Goal: Check status: Check status

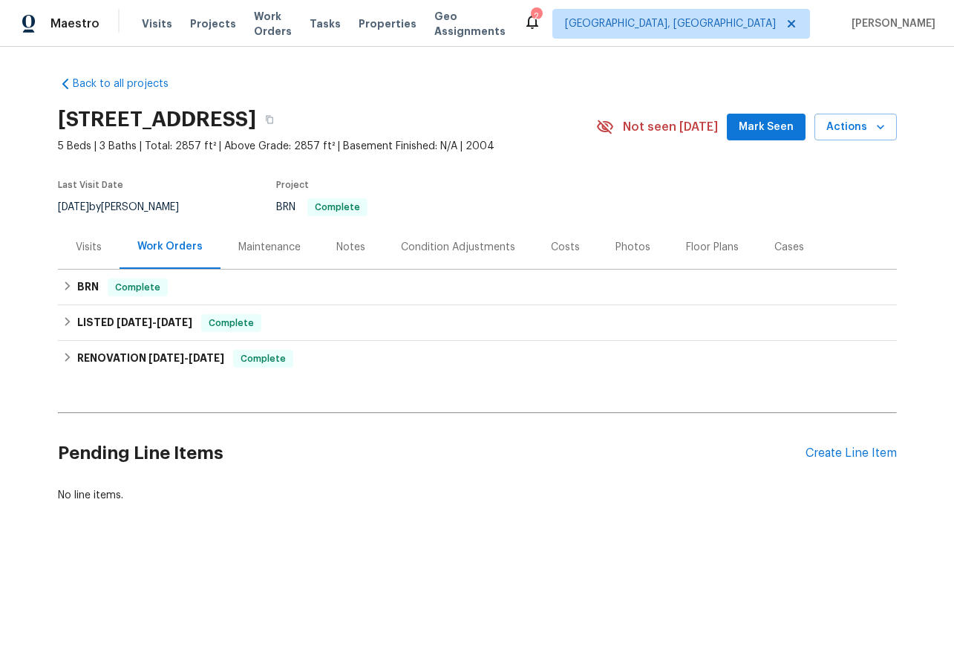
click at [265, 254] on div "Maintenance" at bounding box center [269, 247] width 62 height 15
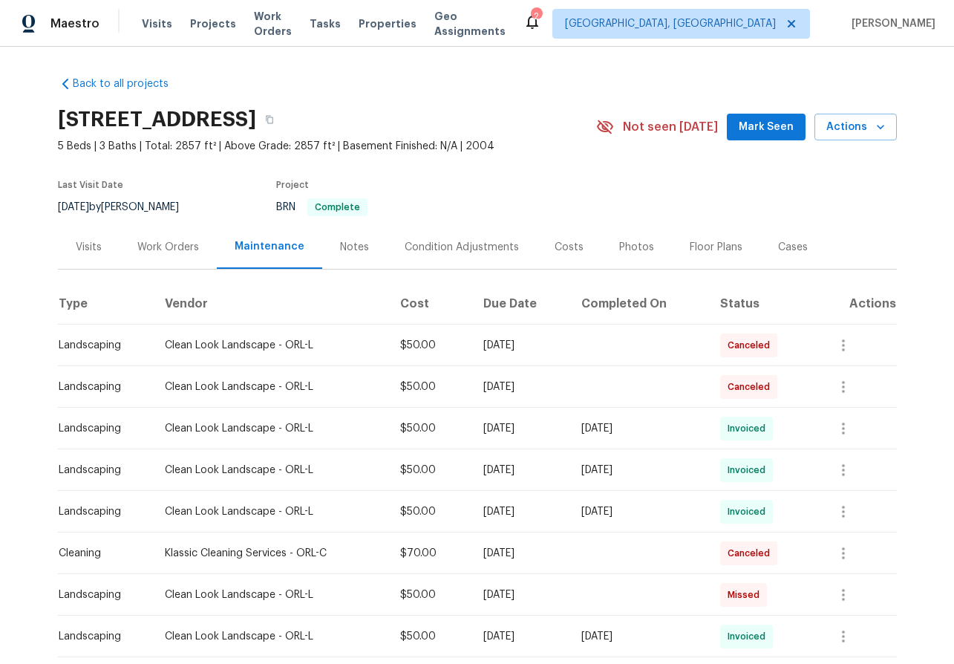
click at [79, 240] on div "Visits" at bounding box center [89, 247] width 26 height 15
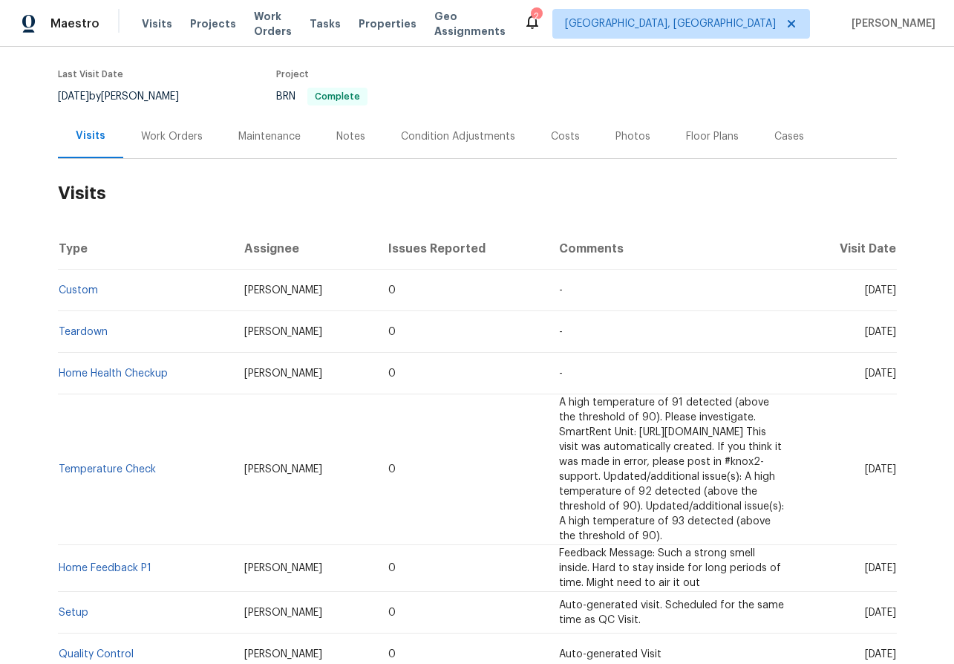
scroll to position [111, 0]
click at [77, 290] on link "Custom" at bounding box center [78, 289] width 39 height 10
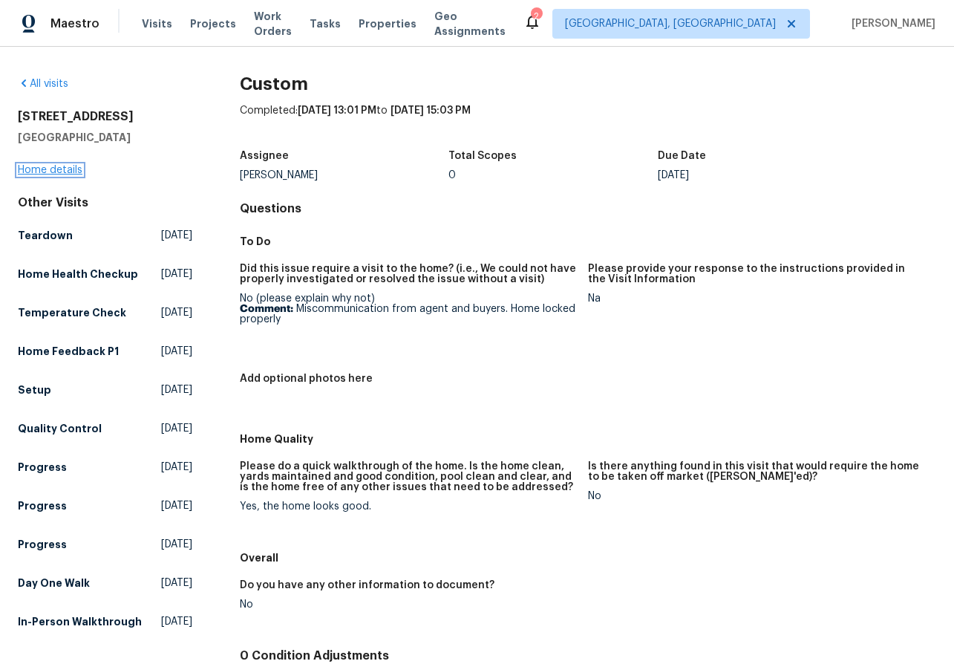
click at [59, 173] on link "Home details" at bounding box center [50, 170] width 65 height 10
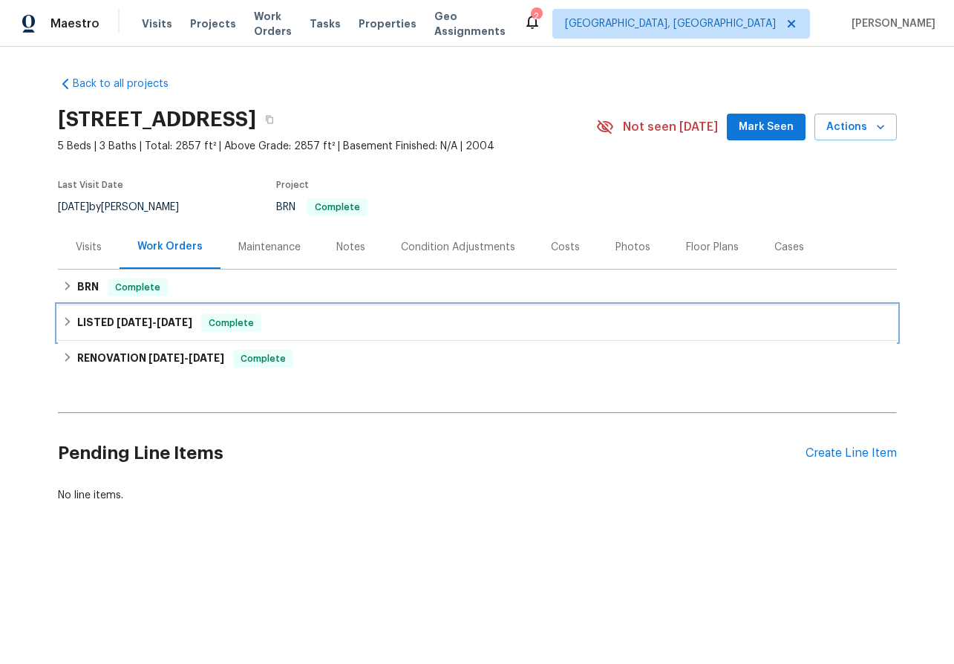
click at [64, 317] on icon at bounding box center [67, 321] width 10 height 10
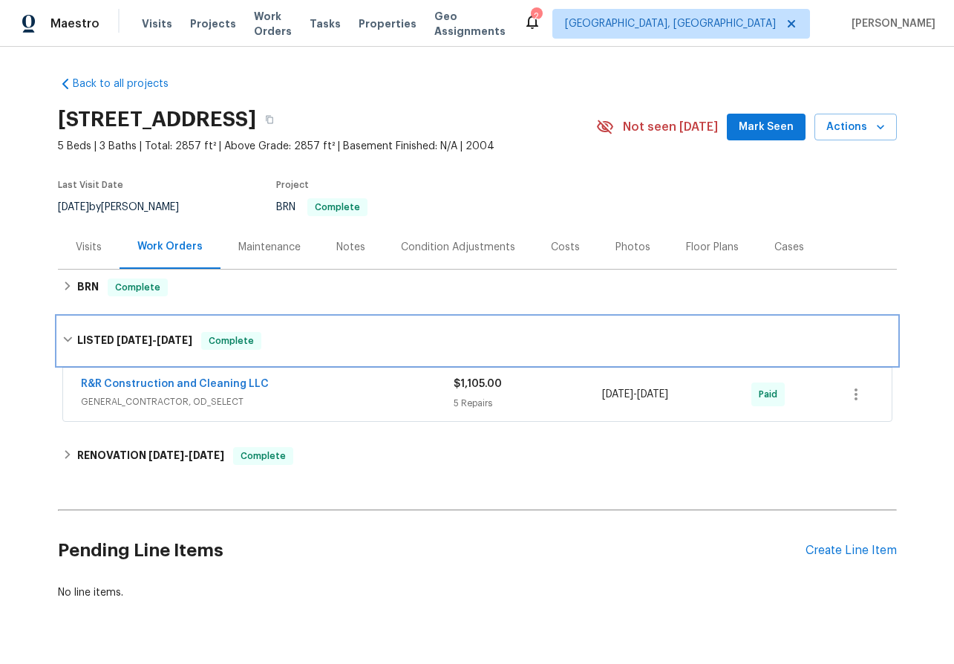
click at [64, 317] on div "LISTED [DATE] - [DATE] Complete" at bounding box center [477, 341] width 839 height 48
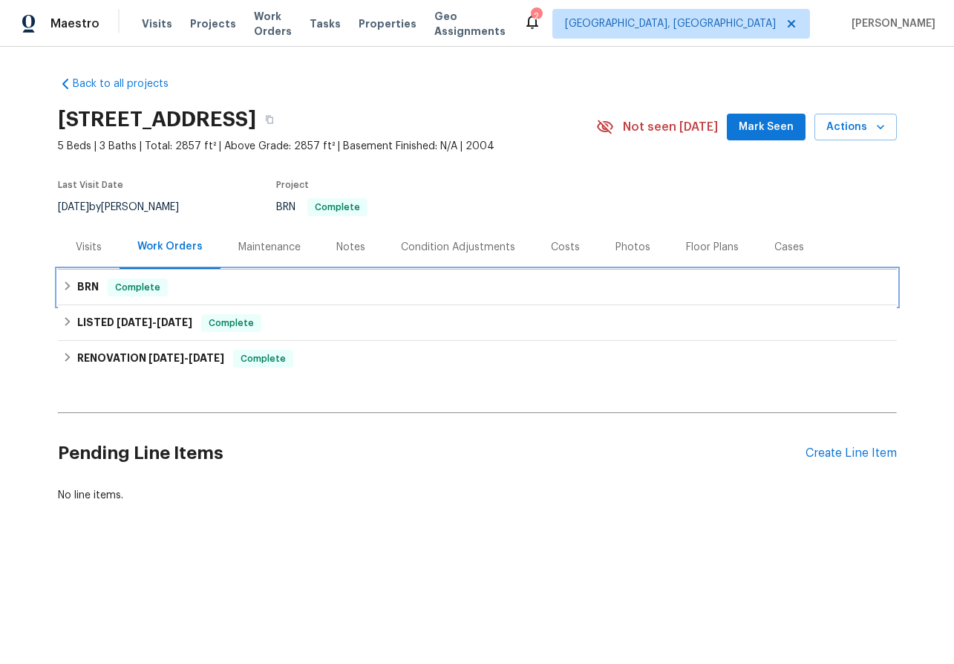
click at [64, 290] on icon at bounding box center [67, 286] width 10 height 10
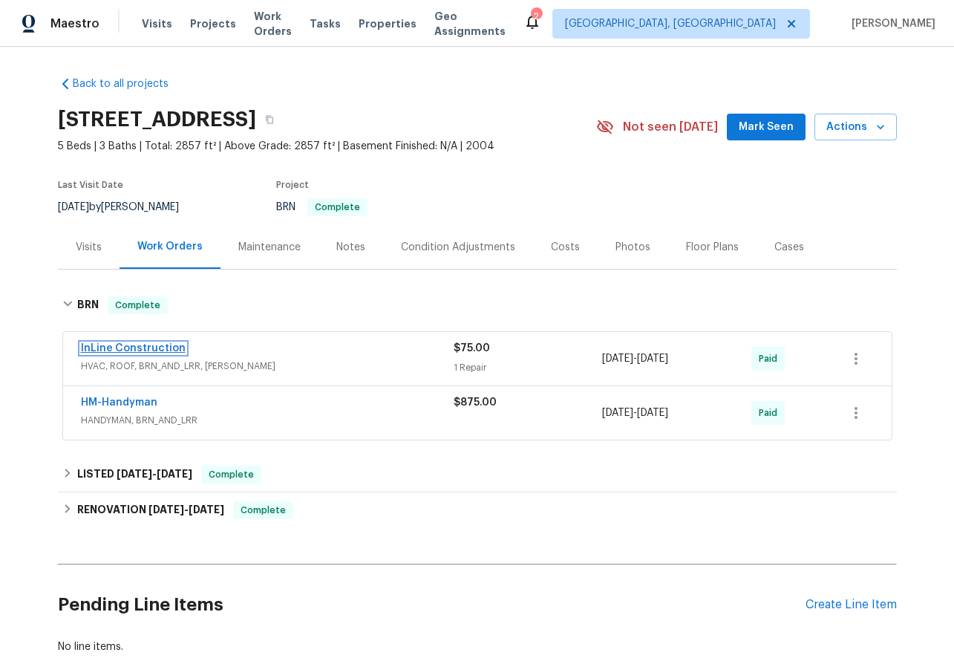
click at [112, 348] on link "InLine Construction" at bounding box center [133, 348] width 105 height 10
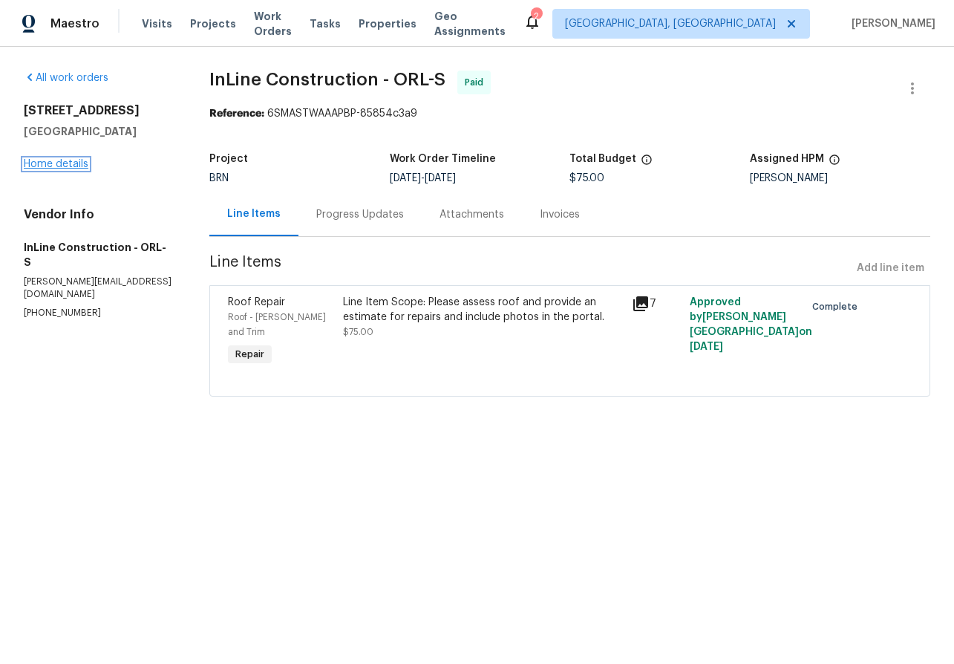
click at [54, 166] on link "Home details" at bounding box center [56, 164] width 65 height 10
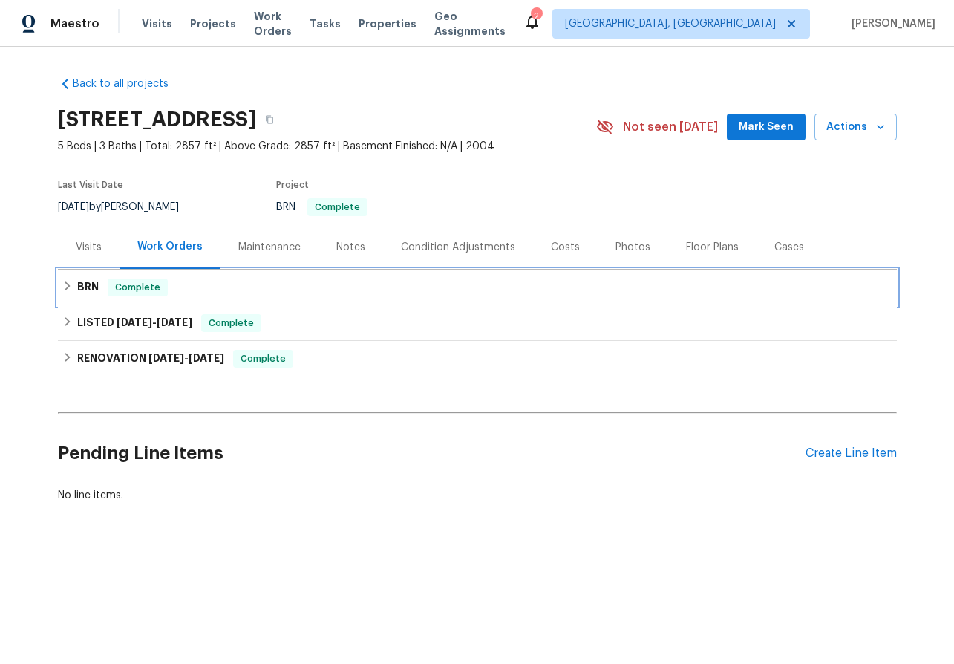
click at [67, 287] on icon at bounding box center [67, 285] width 5 height 9
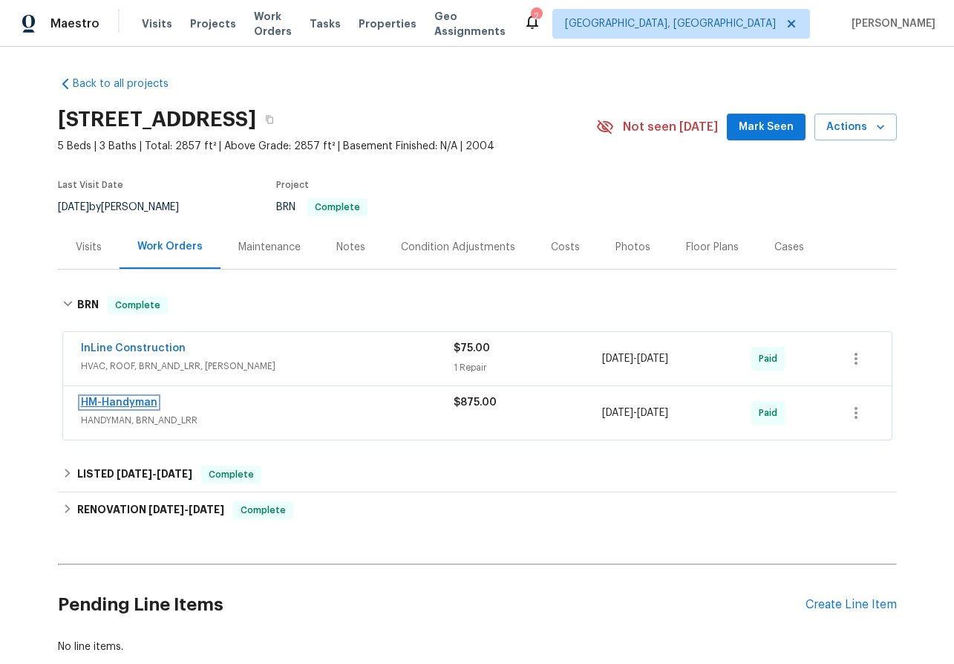
click at [108, 397] on link "HM-Handyman" at bounding box center [119, 402] width 76 height 10
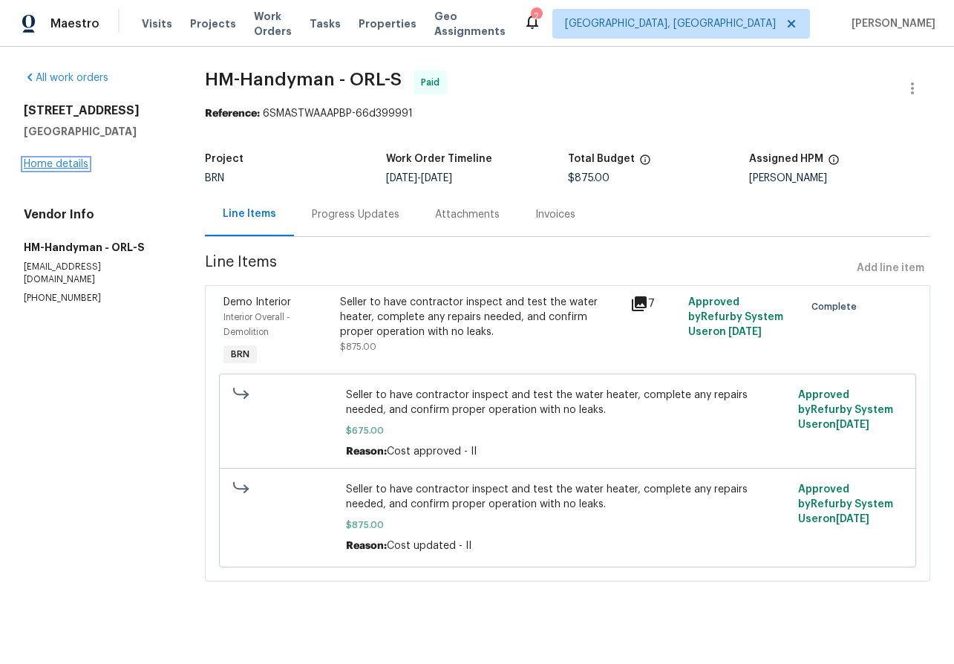
click at [50, 163] on link "Home details" at bounding box center [56, 164] width 65 height 10
